Goal: Information Seeking & Learning: Learn about a topic

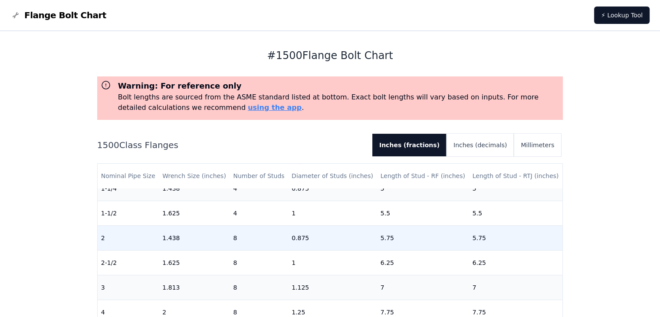
scroll to position [43, 0]
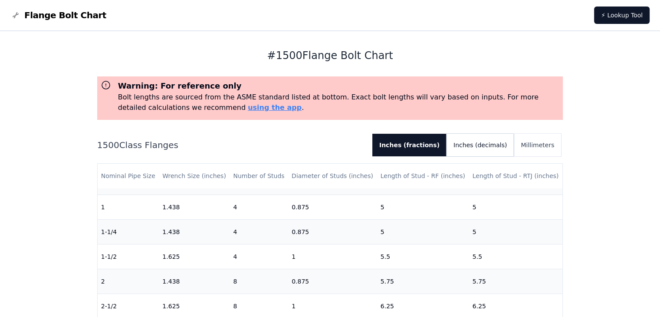
click at [496, 144] on button "Inches (decimals)" at bounding box center [479, 145] width 67 height 23
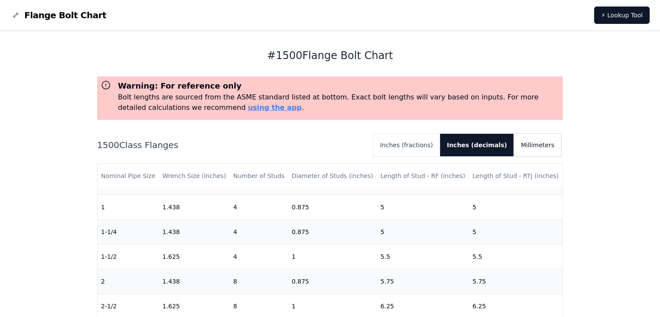
click at [533, 144] on button "Millimeters" at bounding box center [536, 145] width 47 height 23
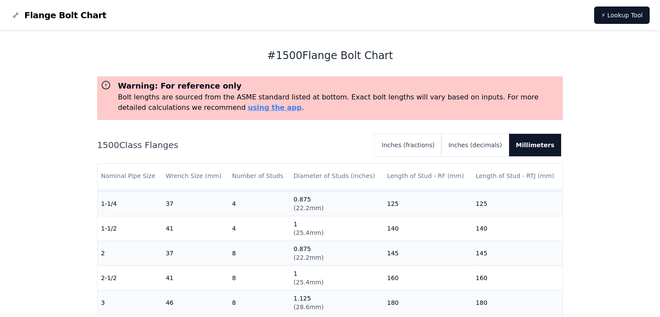
scroll to position [87, 0]
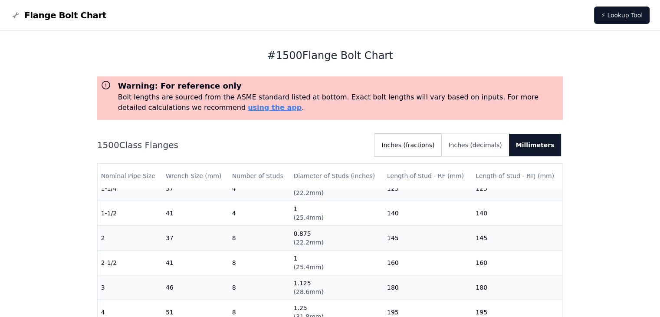
click at [424, 144] on button "Inches (fractions)" at bounding box center [407, 145] width 67 height 23
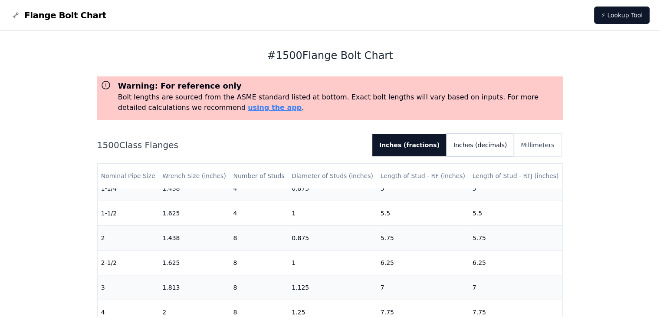
click at [485, 144] on button "Inches (decimals)" at bounding box center [479, 145] width 67 height 23
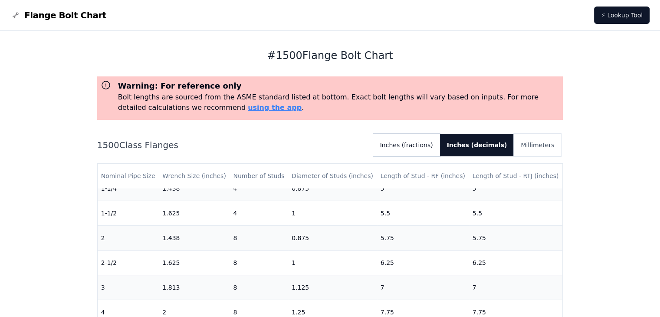
click at [411, 145] on button "Inches (fractions)" at bounding box center [406, 145] width 67 height 23
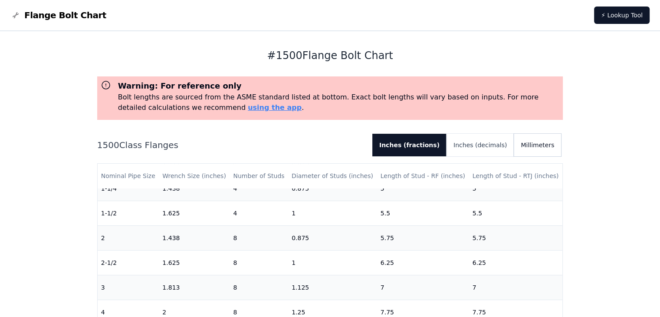
click at [532, 146] on button "Millimeters" at bounding box center [536, 145] width 47 height 23
